Goal: Task Accomplishment & Management: Use online tool/utility

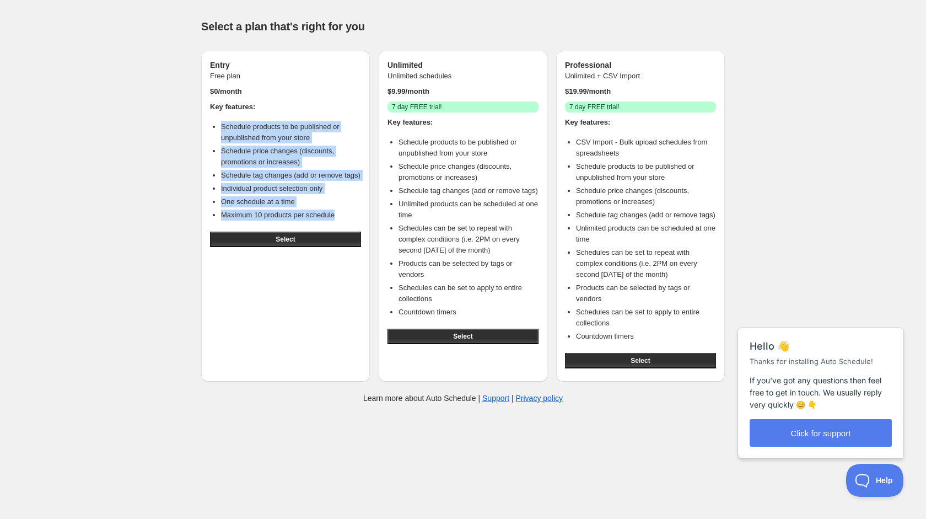
drag, startPoint x: 351, startPoint y: 225, endPoint x: 215, endPoint y: 125, distance: 168.6
click at [215, 125] on ul "Schedule products to be published or unpublished from your store Schedule price…" at bounding box center [285, 170] width 151 height 99
click at [267, 220] on li "Maximum 10 products per schedule" at bounding box center [291, 214] width 140 height 11
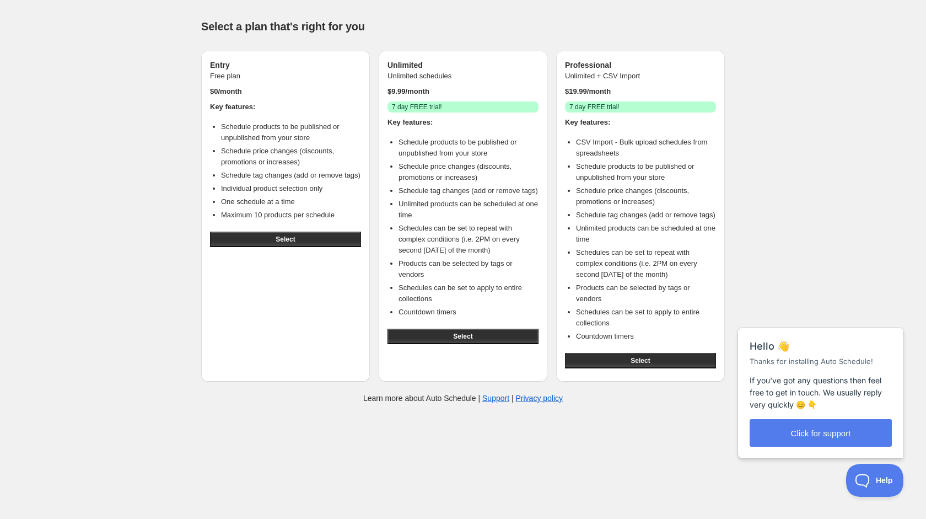
click at [264, 241] on div "Select" at bounding box center [285, 239] width 151 height 24
click at [264, 247] on button "Select" at bounding box center [285, 238] width 151 height 15
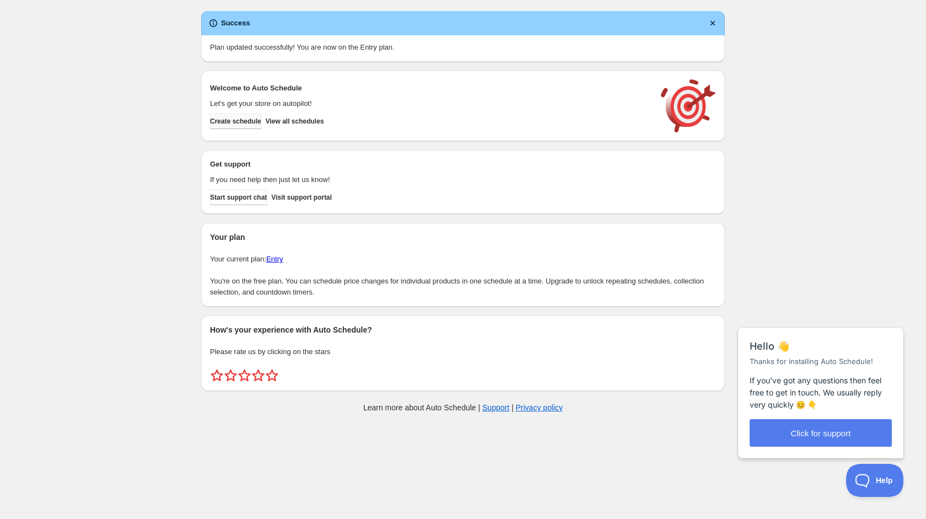
click at [260, 124] on span "Create schedule" at bounding box center [235, 121] width 51 height 9
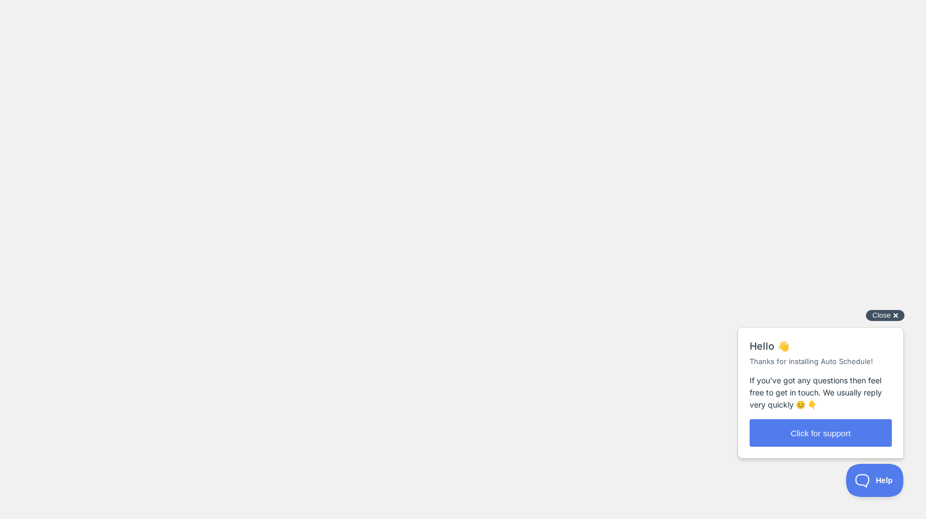
click at [897, 314] on div "Close cross-small" at bounding box center [885, 316] width 39 height 12
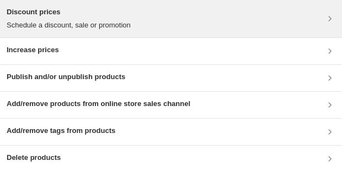
click at [103, 25] on p "Schedule a discount, sale or promotion" at bounding box center [69, 25] width 124 height 11
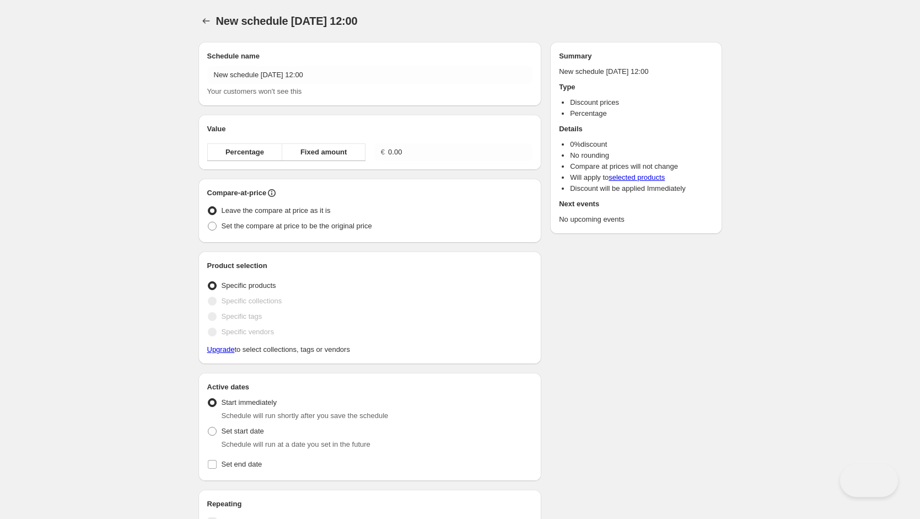
radio input "true"
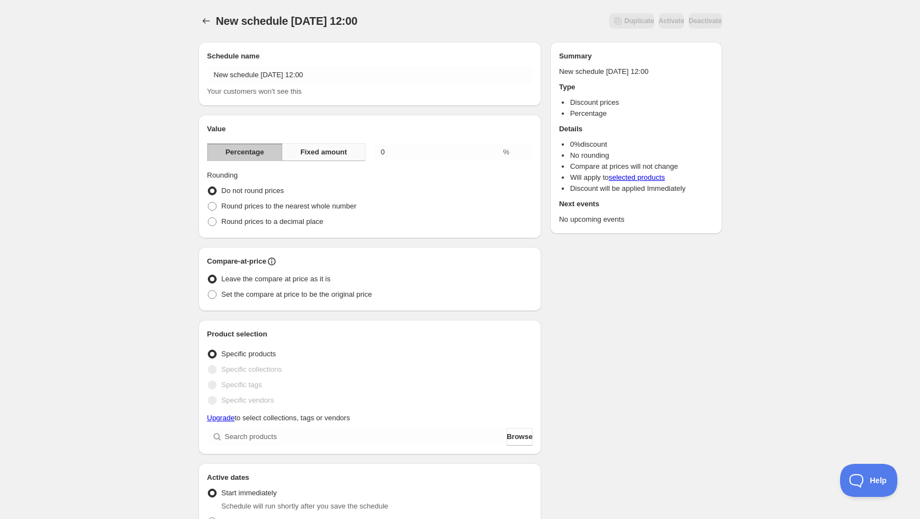
scroll to position [73, 0]
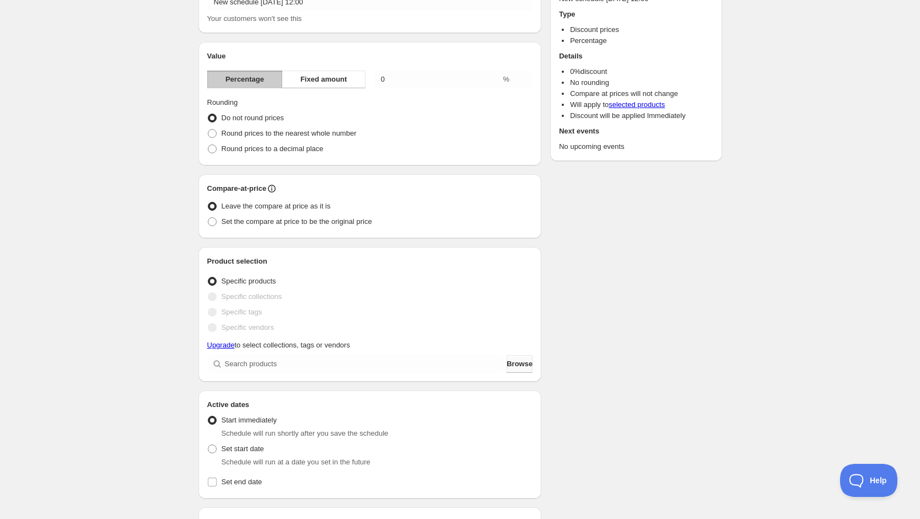
click at [522, 363] on span "Browse" at bounding box center [519, 363] width 26 height 11
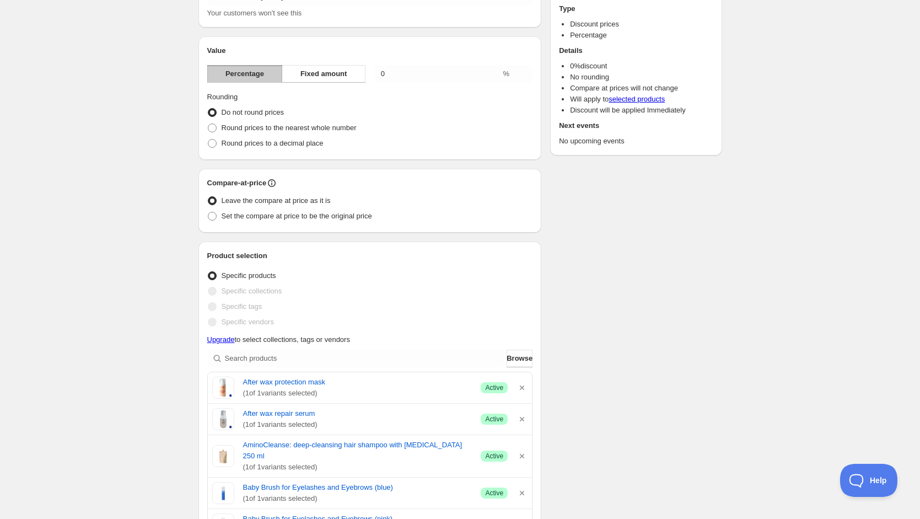
scroll to position [21, 0]
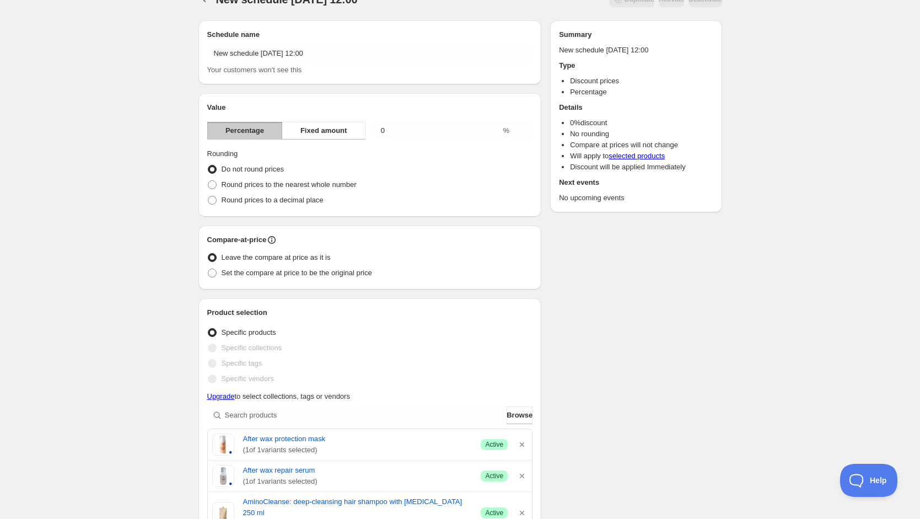
click at [334, 206] on div "Round prices to a decimal place" at bounding box center [370, 199] width 326 height 15
drag, startPoint x: 358, startPoint y: 199, endPoint x: 220, endPoint y: 160, distance: 143.7
click at [220, 160] on fieldset "Rounding Do not round prices Round prices to the nearest whole number Round pri…" at bounding box center [370, 178] width 326 height 60
click at [337, 196] on div "Round prices to a decimal place" at bounding box center [370, 199] width 326 height 15
click at [401, 127] on input "0.00" at bounding box center [437, 131] width 127 height 18
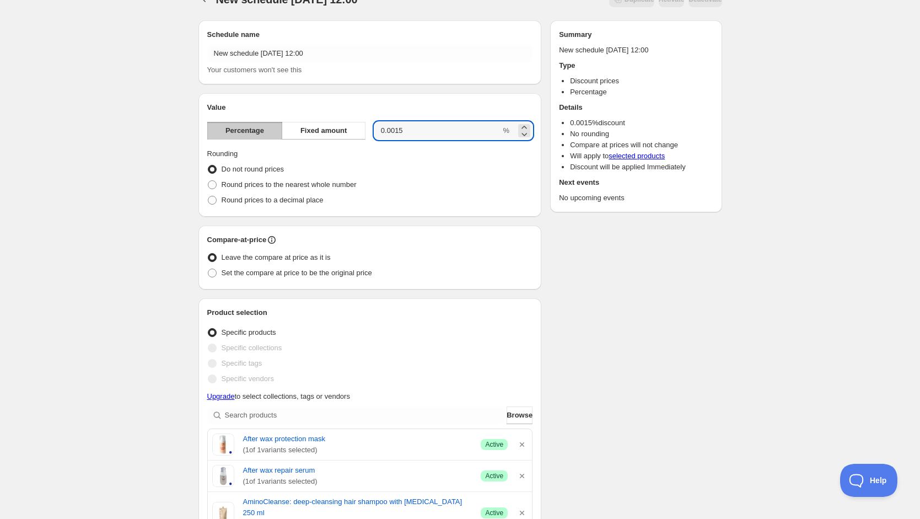
click at [411, 141] on div "Value Percentage Fixed amount 0.0015 % Rounding Do not round prices Round price…" at bounding box center [370, 155] width 326 height 106
drag, startPoint x: 411, startPoint y: 132, endPoint x: 364, endPoint y: 132, distance: 46.8
click at [364, 132] on div "Percentage Fixed amount 0.0015 %" at bounding box center [370, 131] width 326 height 18
type input "15"
click at [407, 157] on fieldset "Rounding Do not round prices Round prices to the nearest whole number Round pri…" at bounding box center [370, 178] width 326 height 60
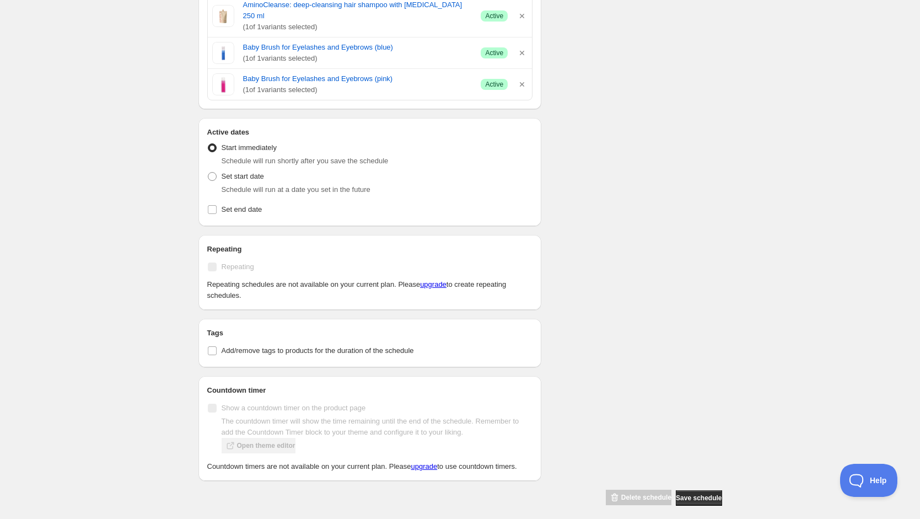
scroll to position [537, 0]
